Goal: Task Accomplishment & Management: Manage account settings

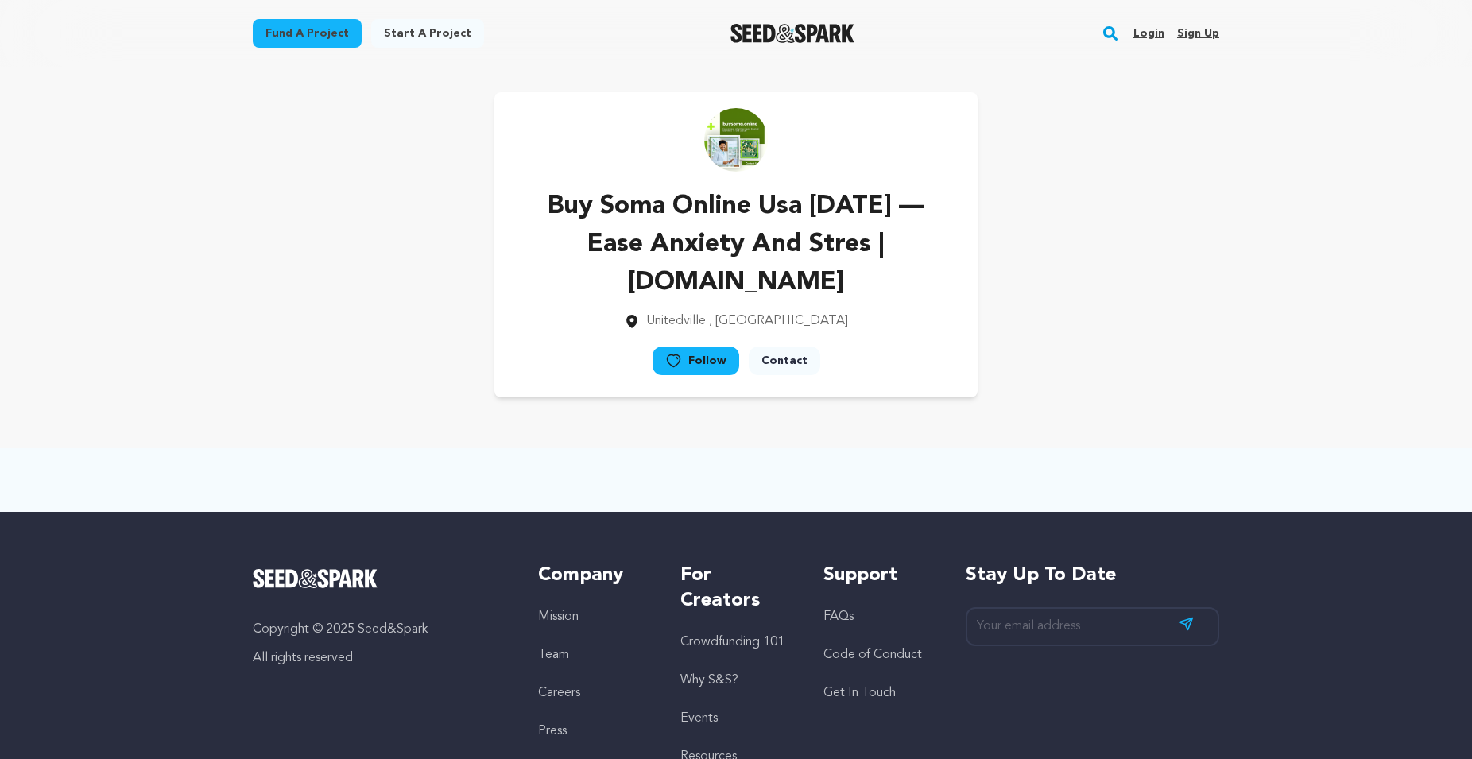
click at [1193, 40] on link "Sign up" at bounding box center [1198, 33] width 42 height 25
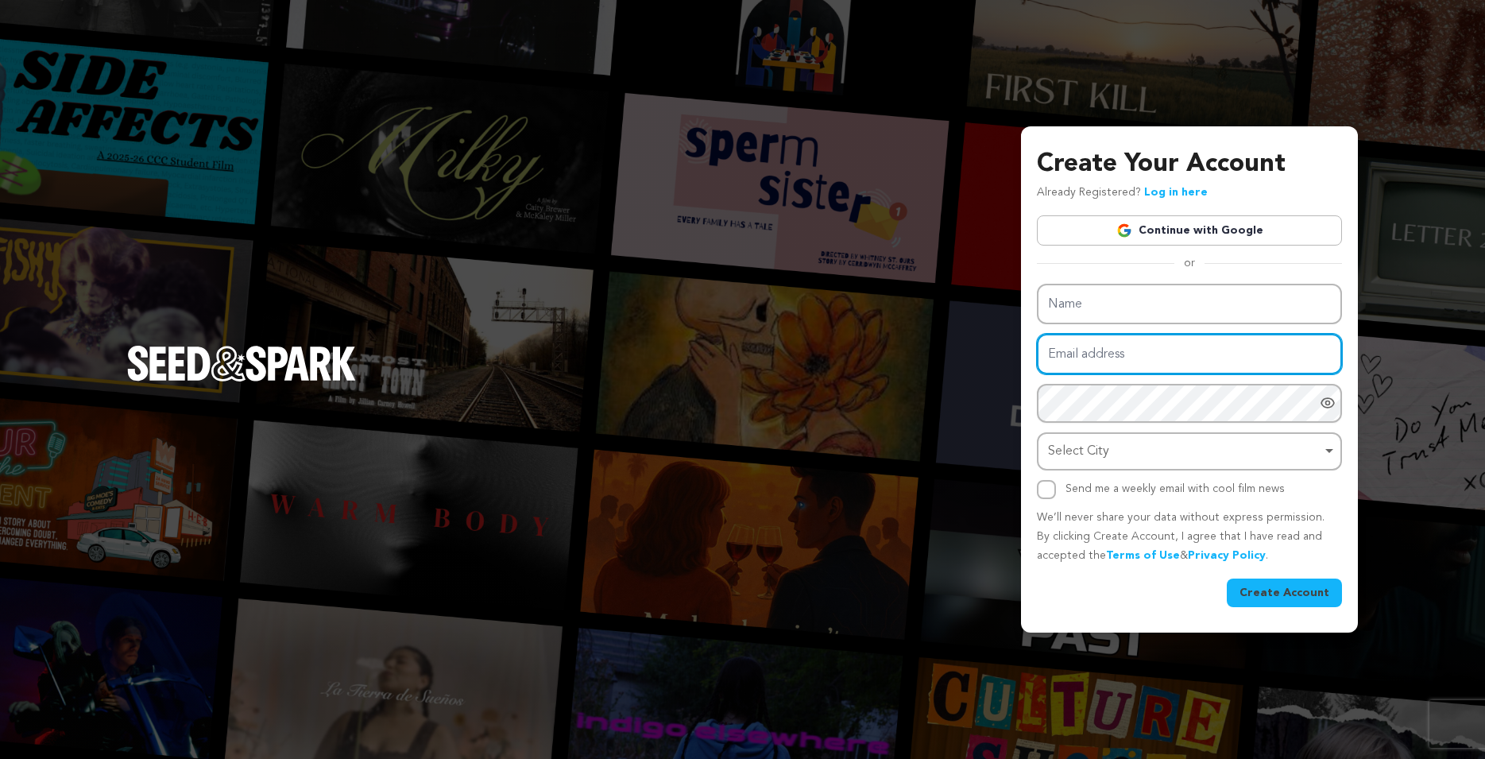
click at [1066, 351] on input "Email address" at bounding box center [1189, 354] width 305 height 41
paste input "[EMAIL_ADDRESS][DOMAIN_NAME]"
type input "[EMAIL_ADDRESS][DOMAIN_NAME]"
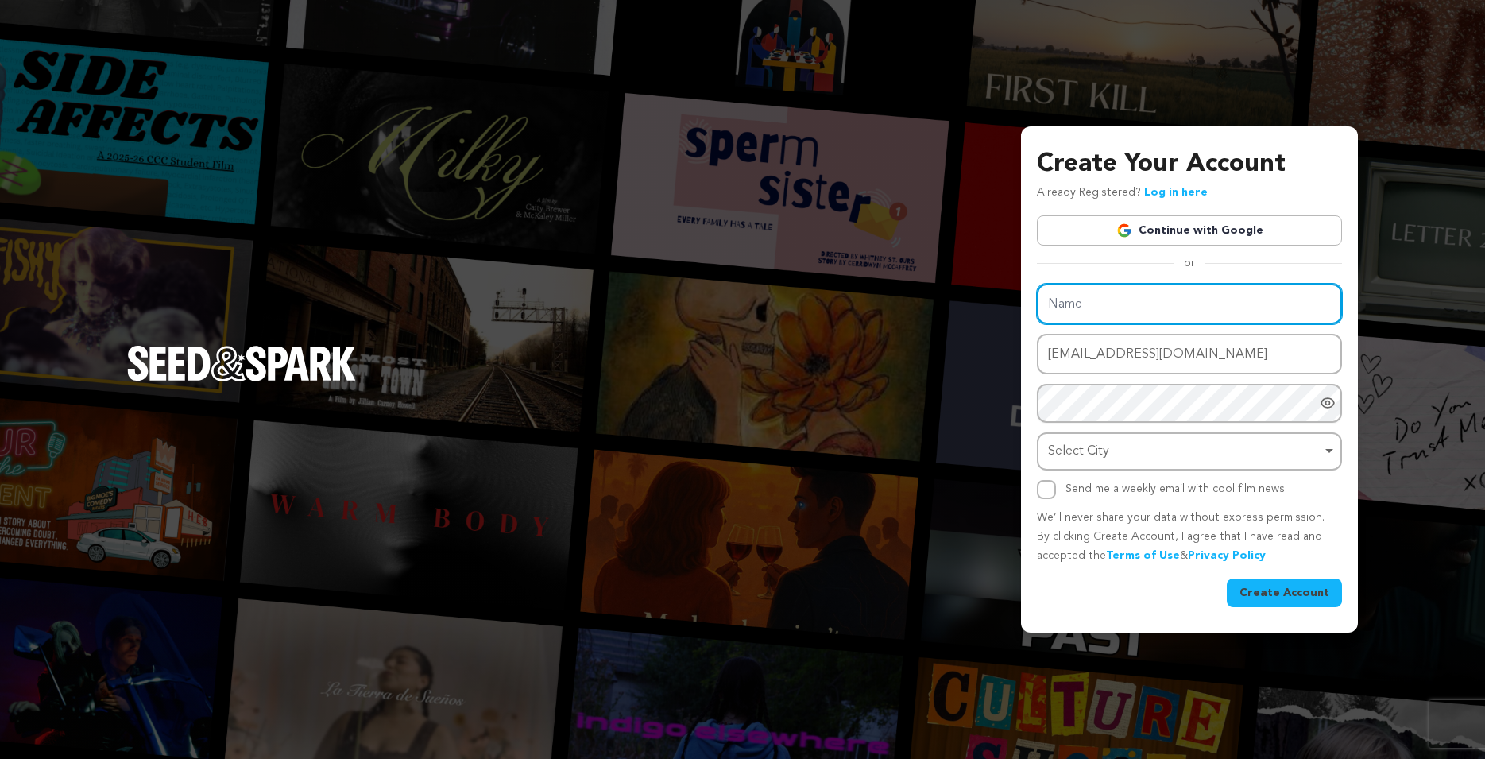
click at [1065, 315] on input "Name" at bounding box center [1189, 304] width 305 height 41
paste input "Buy Soma Online Fast, Secure & Discreet Delivery"
type input "Buy Soma Online Fast, Secure & Discreet Delivery"
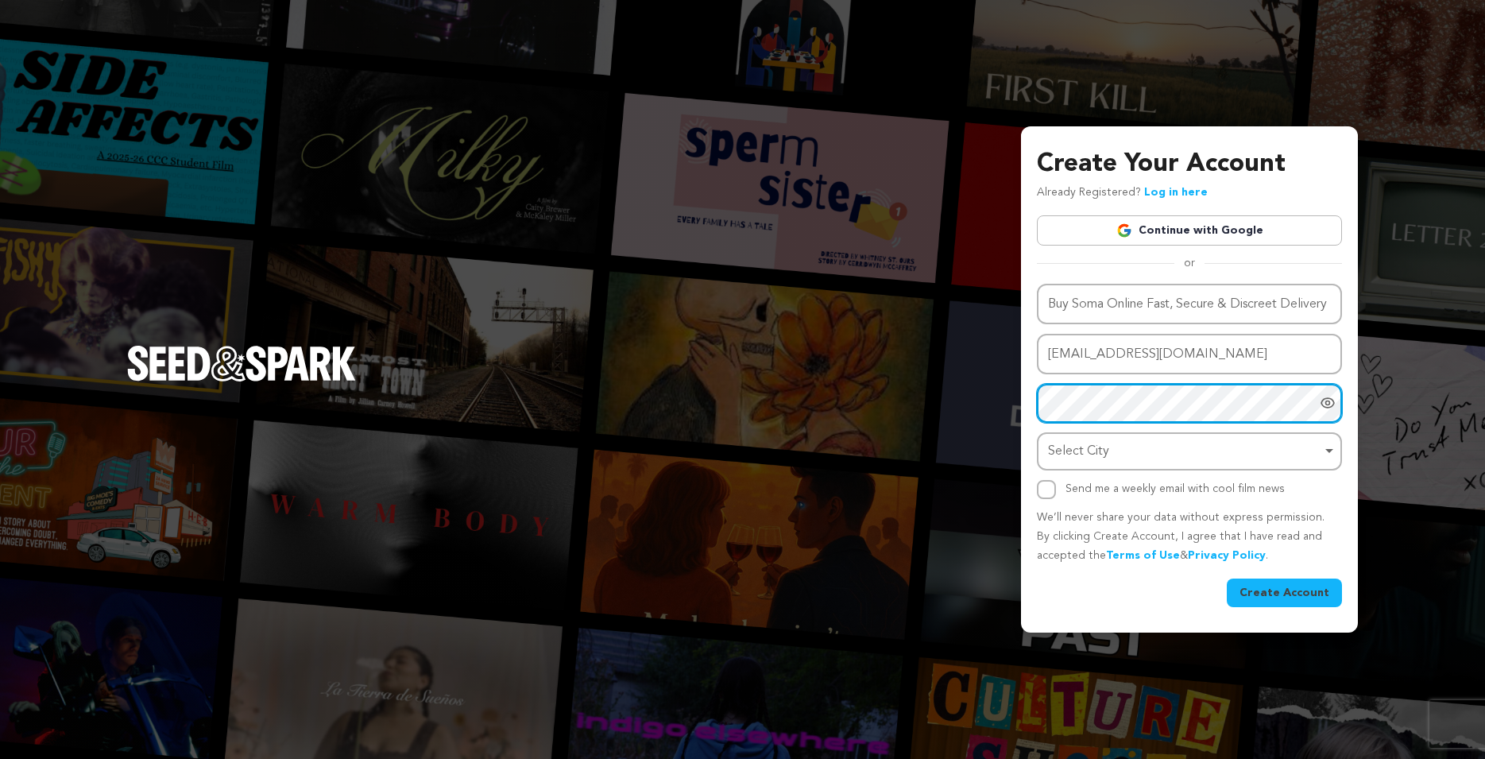
click at [1070, 455] on div "Select City Remove item" at bounding box center [1184, 451] width 273 height 23
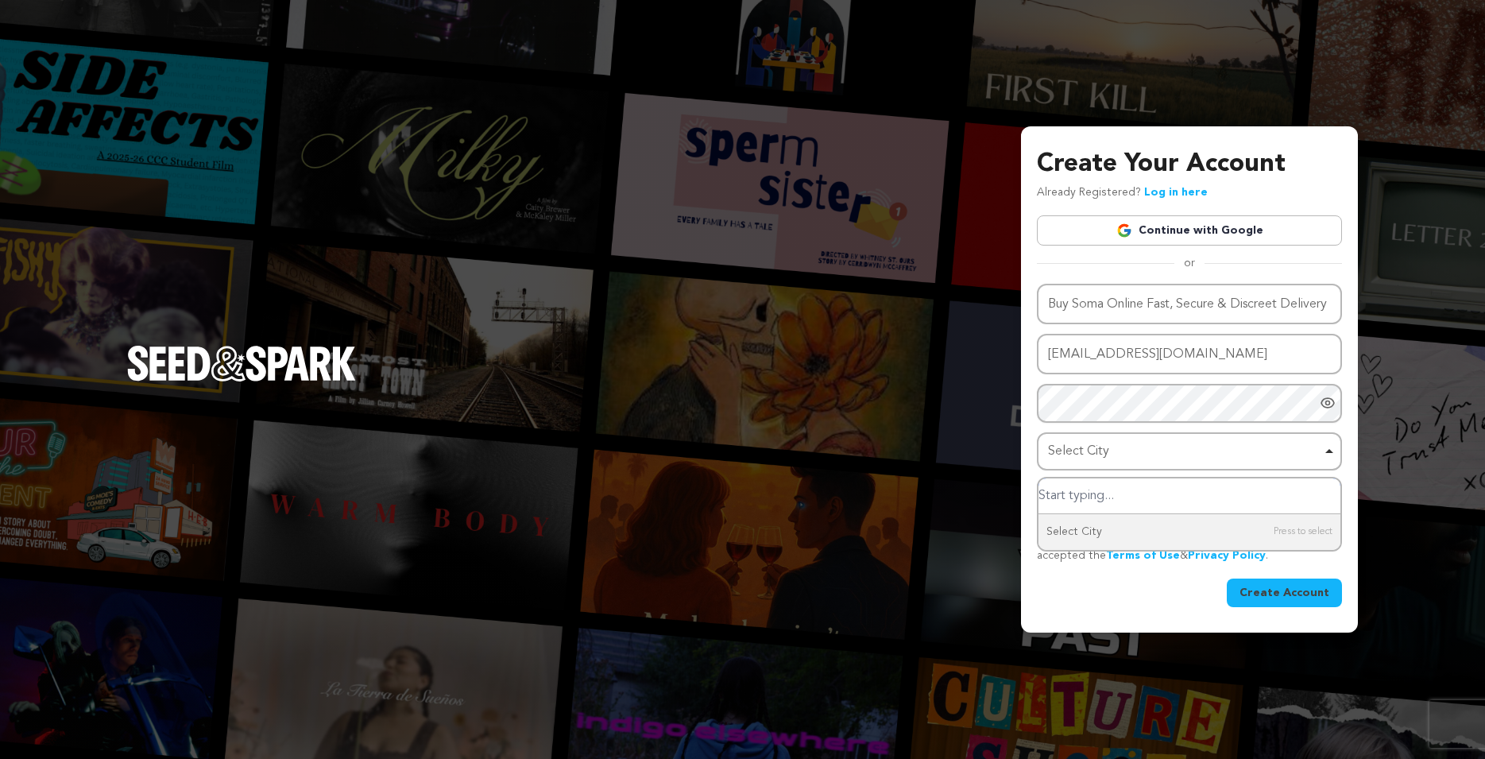
click at [1073, 490] on input "Select City" at bounding box center [1190, 496] width 302 height 36
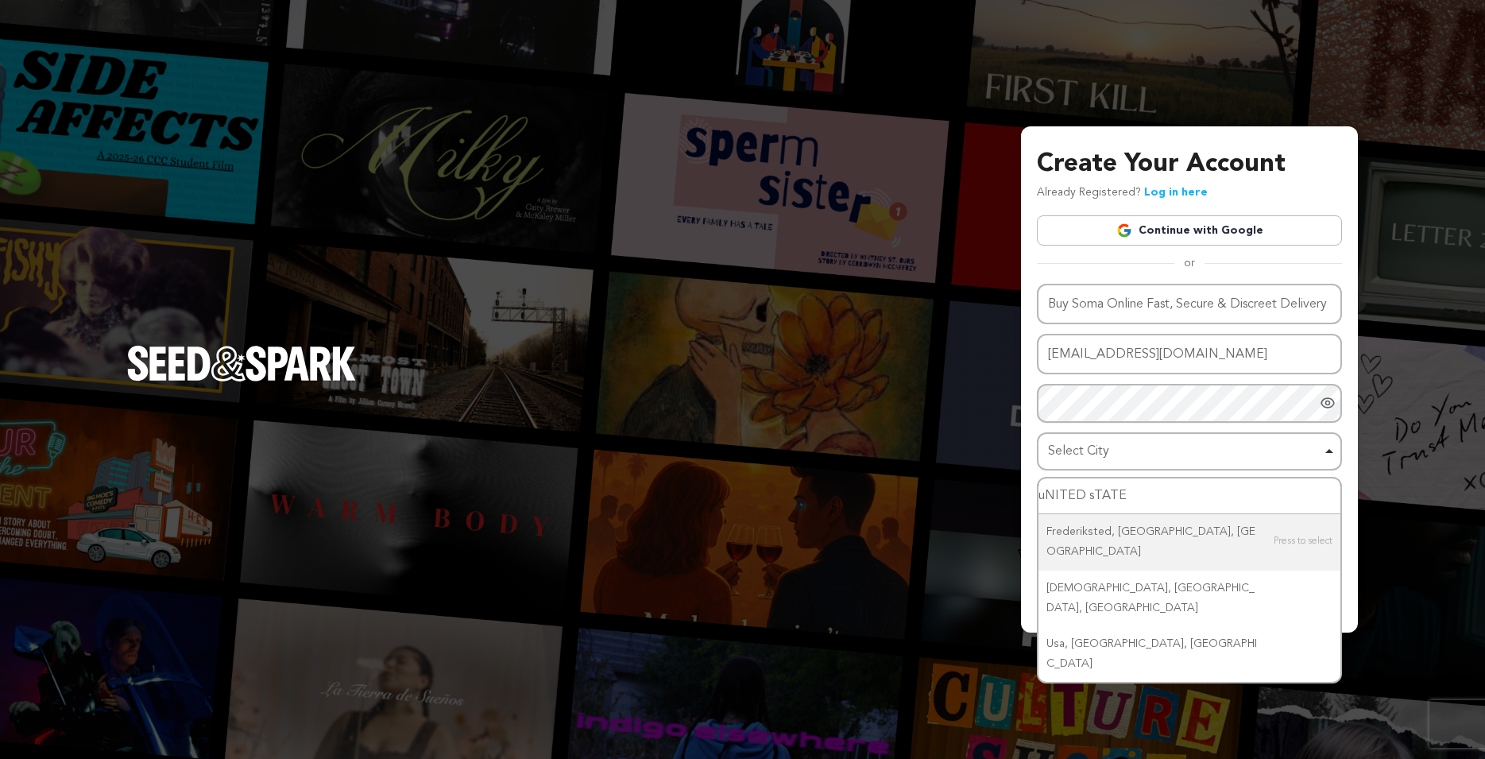
type input "United State"
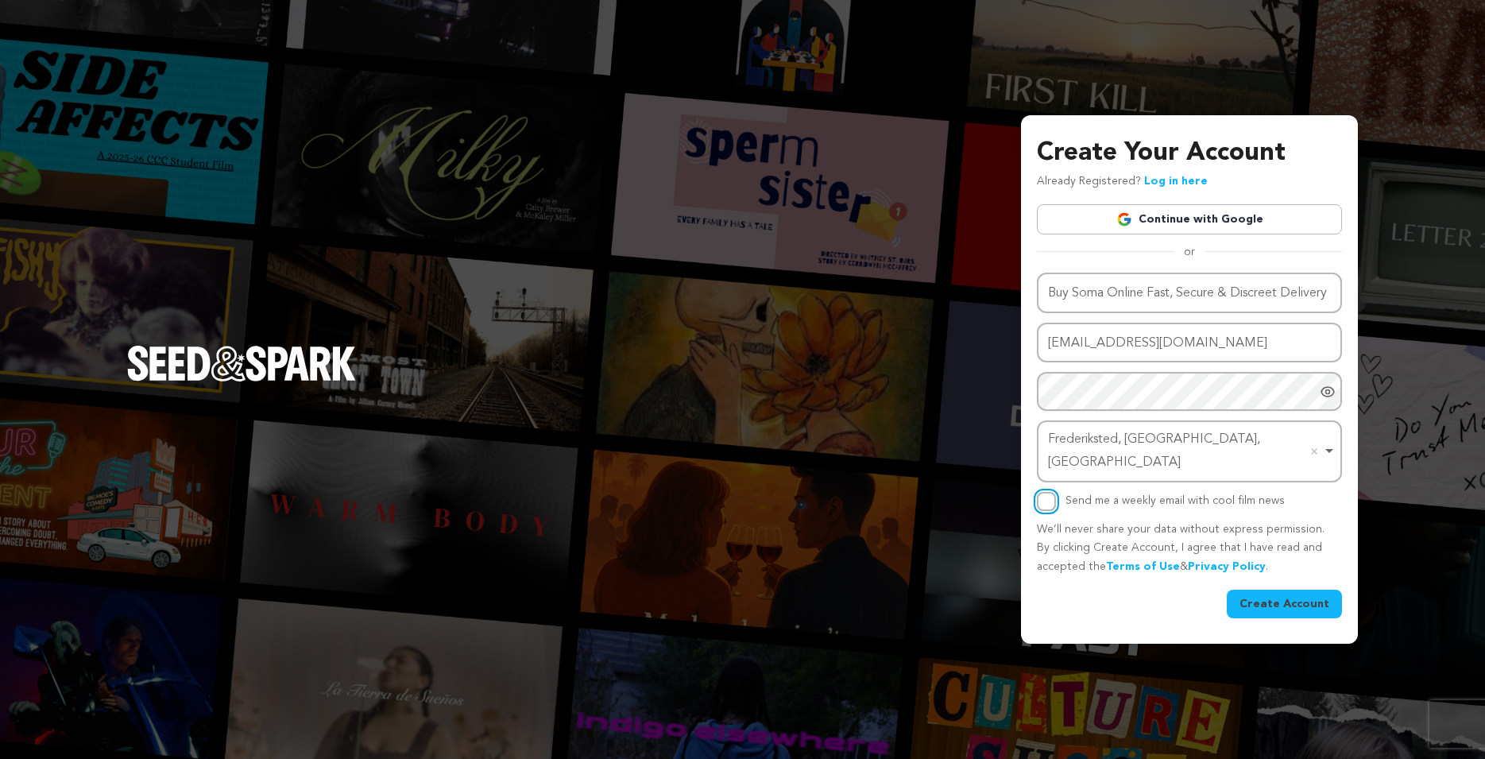
click at [1045, 492] on input "Send me a weekly email with cool film news" at bounding box center [1046, 501] width 19 height 19
checkbox input "true"
click at [1273, 594] on button "Create Account" at bounding box center [1284, 604] width 115 height 29
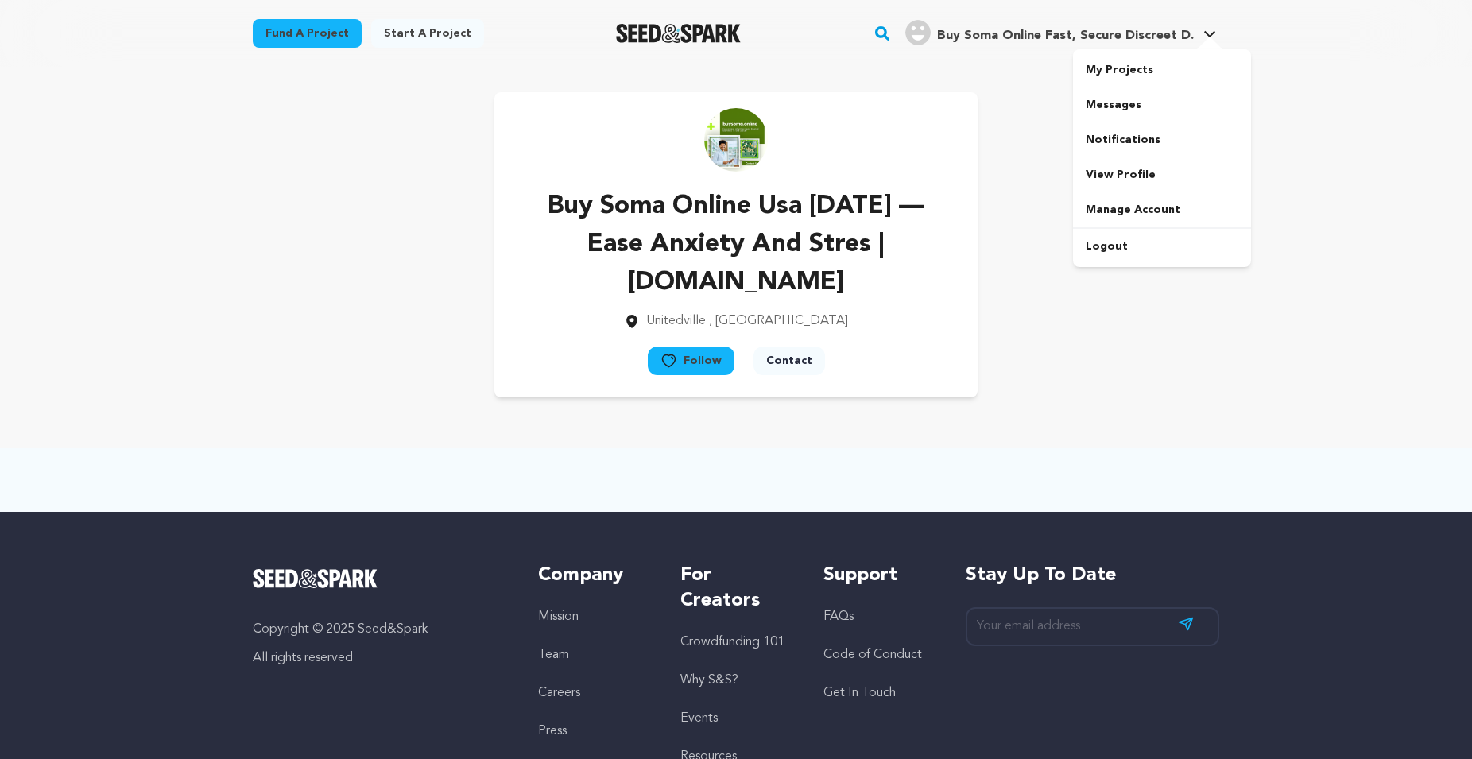
click at [1161, 39] on span "Buy Soma Online Fast, Secure Discreet D." at bounding box center [1065, 35] width 257 height 13
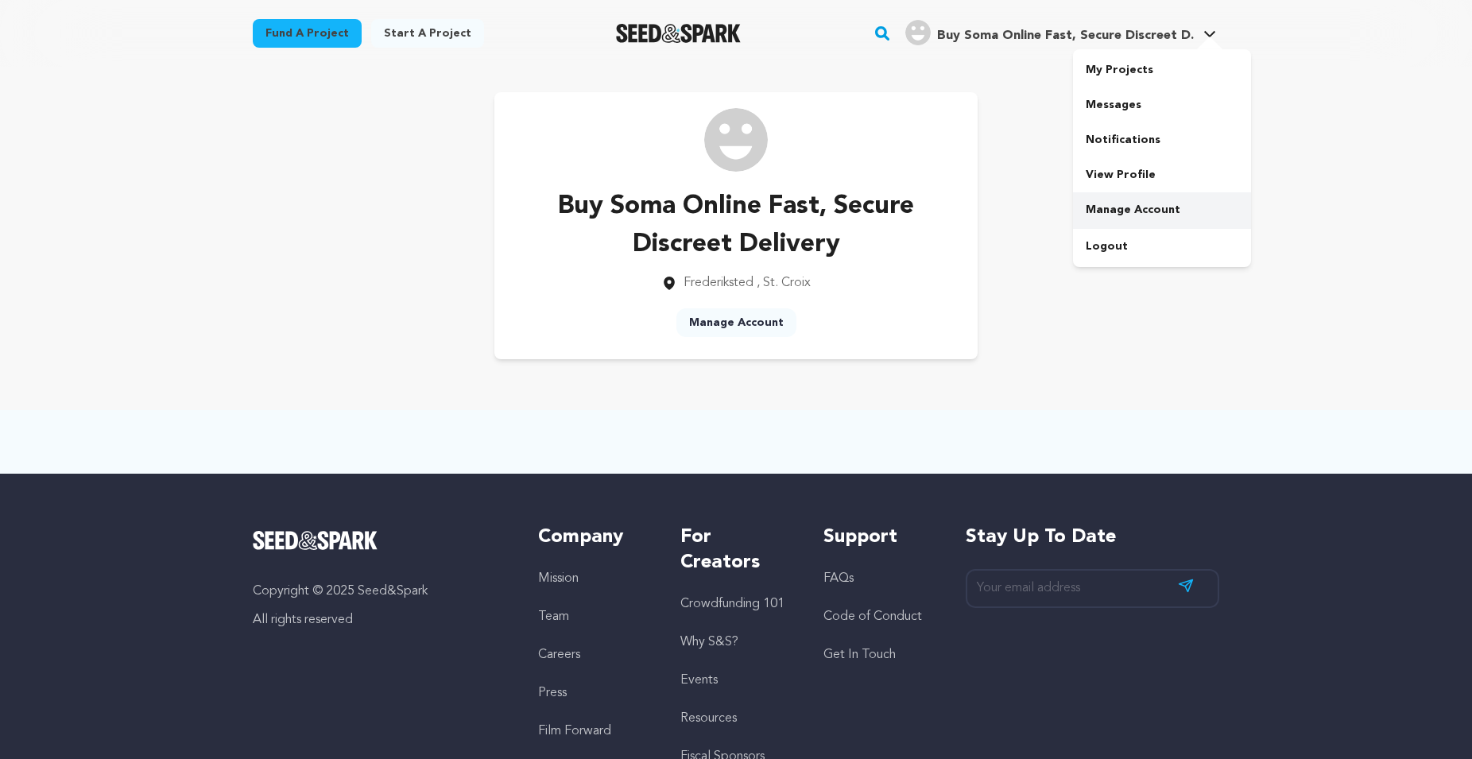
click at [1147, 200] on link "Manage Account" at bounding box center [1162, 209] width 178 height 35
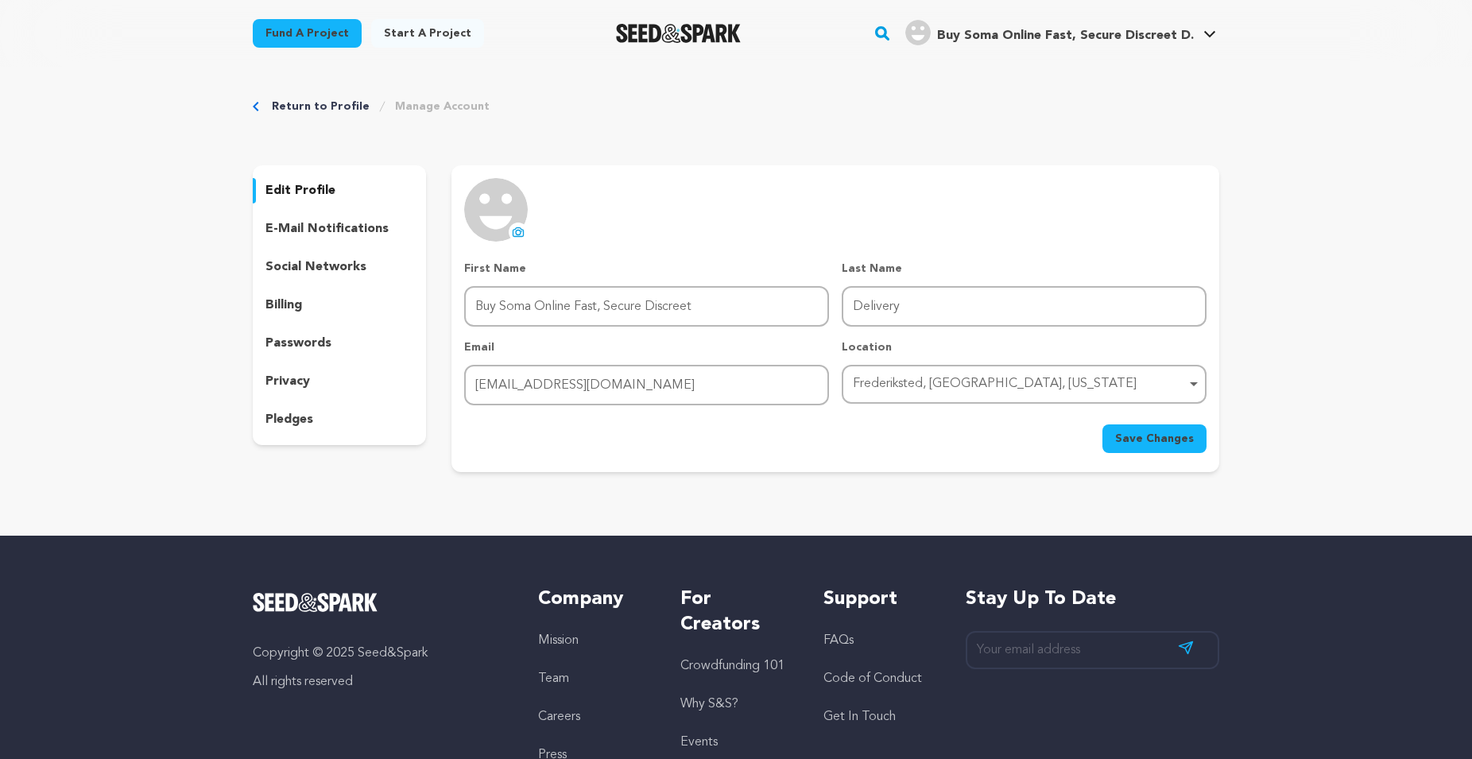
click at [514, 230] on icon at bounding box center [518, 232] width 13 height 13
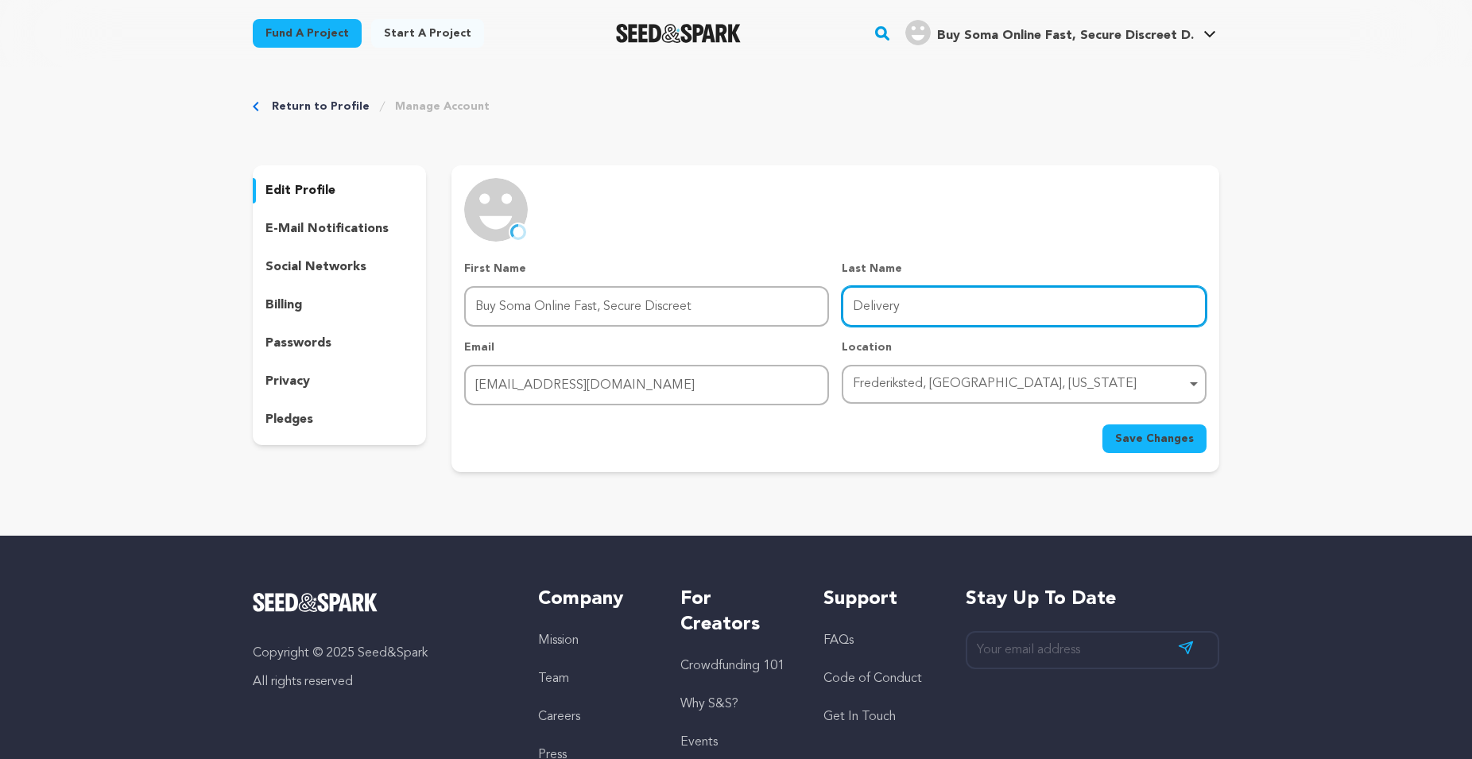
click at [929, 312] on input "Delivery" at bounding box center [1024, 306] width 365 height 41
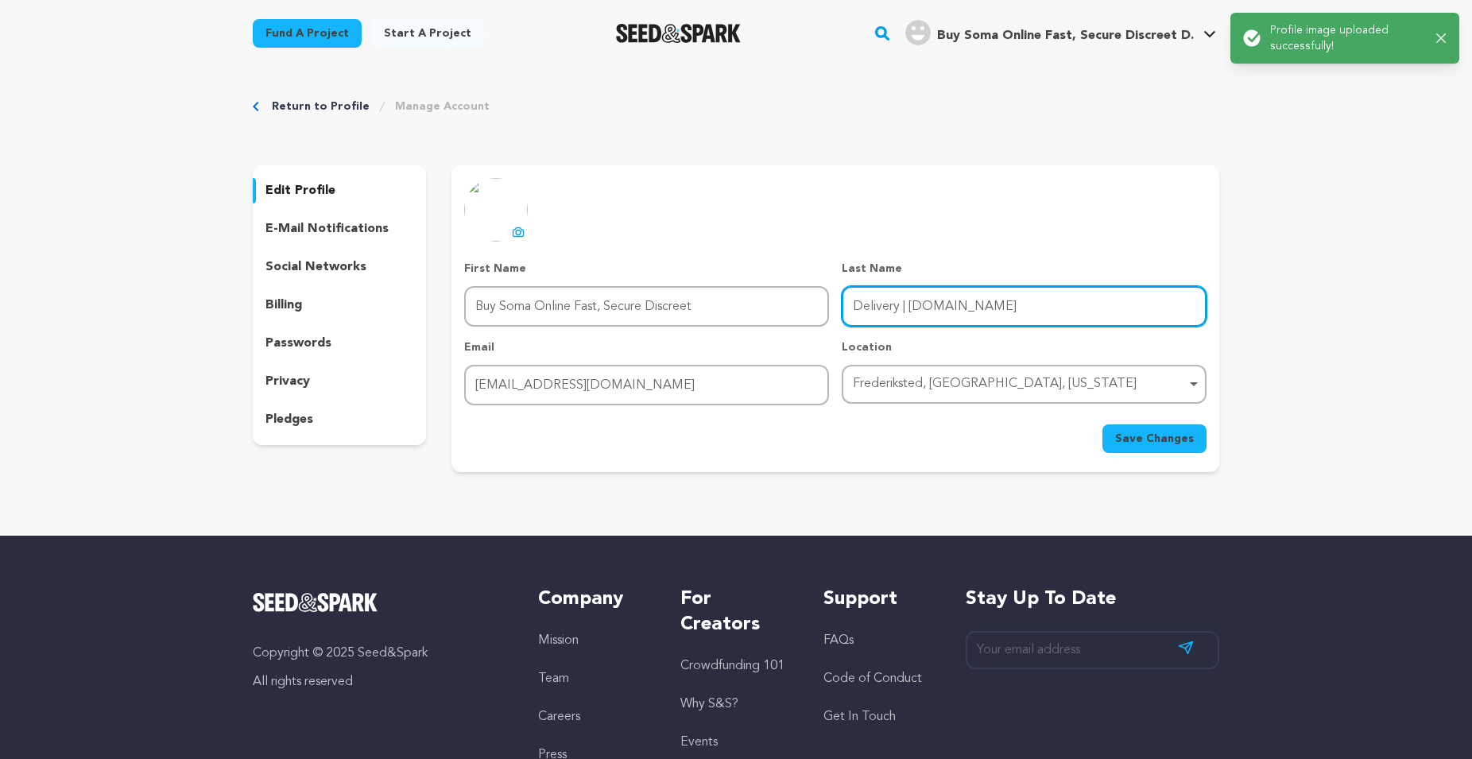
drag, startPoint x: 908, startPoint y: 305, endPoint x: 1022, endPoint y: 304, distance: 113.7
click at [1022, 304] on input "Delivery | [DOMAIN_NAME]" at bounding box center [1024, 306] width 365 height 41
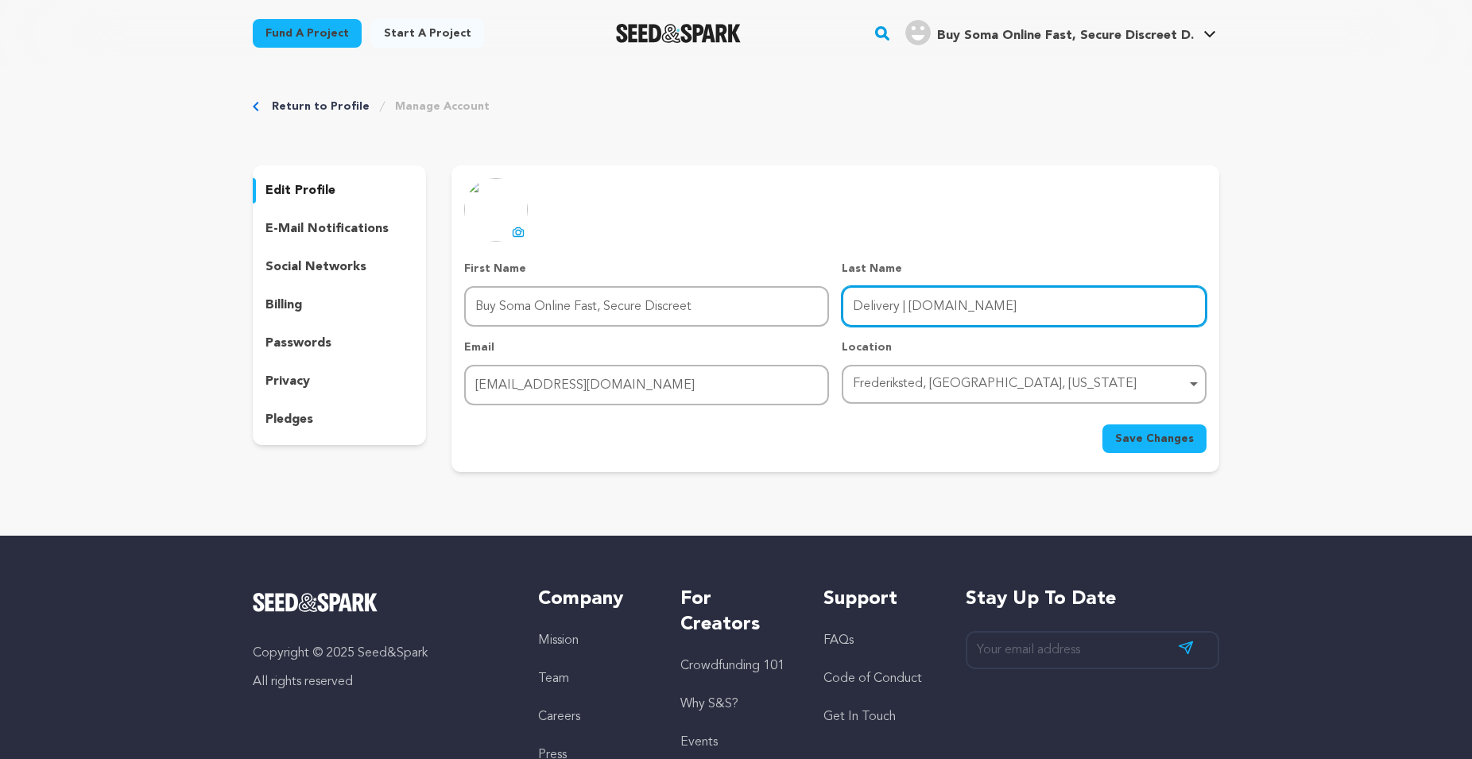
type input "Delivery | [DOMAIN_NAME]"
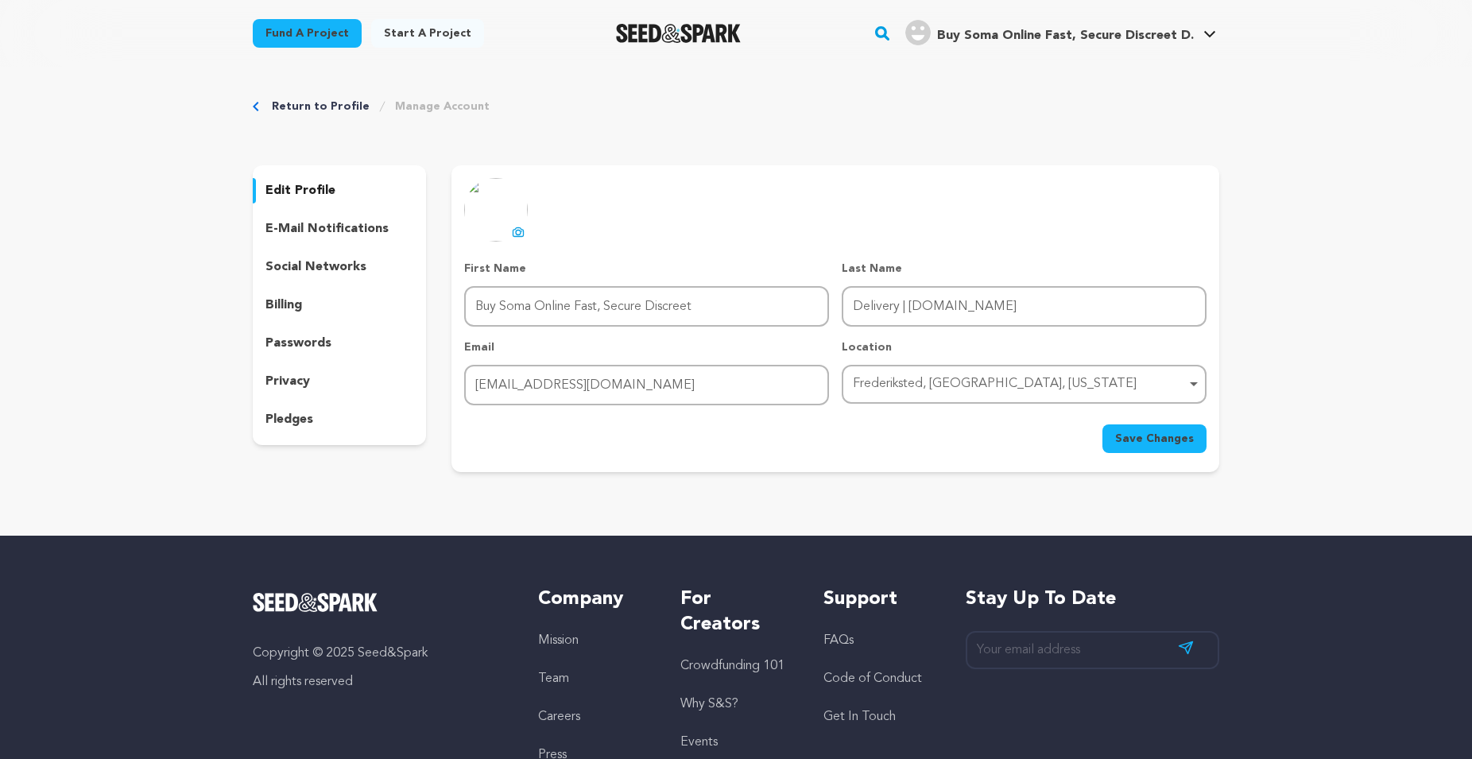
click at [1174, 445] on span "Save Changes" at bounding box center [1154, 439] width 79 height 16
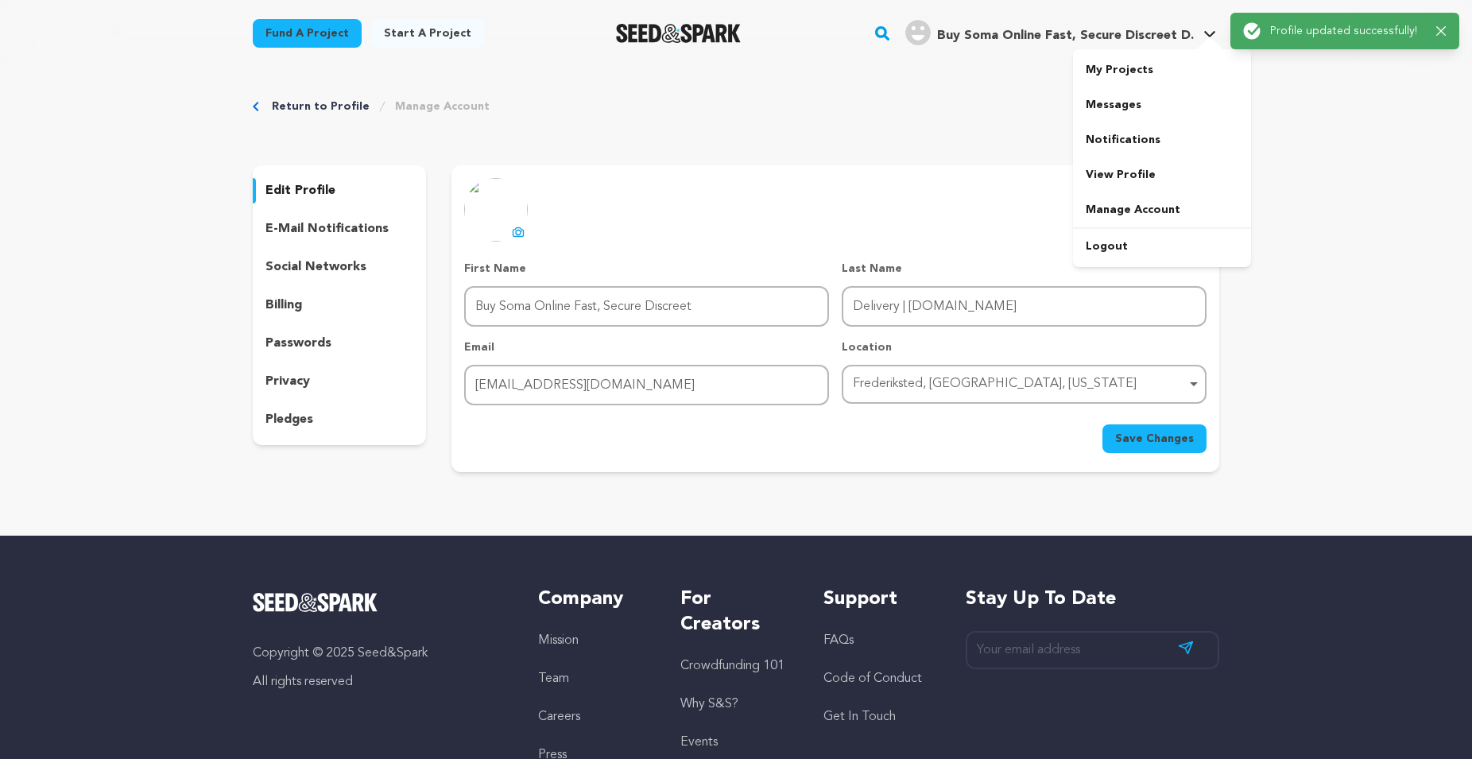
click at [1139, 34] on span "Buy Soma Online Fast, Secure Discreet D." at bounding box center [1065, 35] width 257 height 13
